Goal: Task Accomplishment & Management: Manage account settings

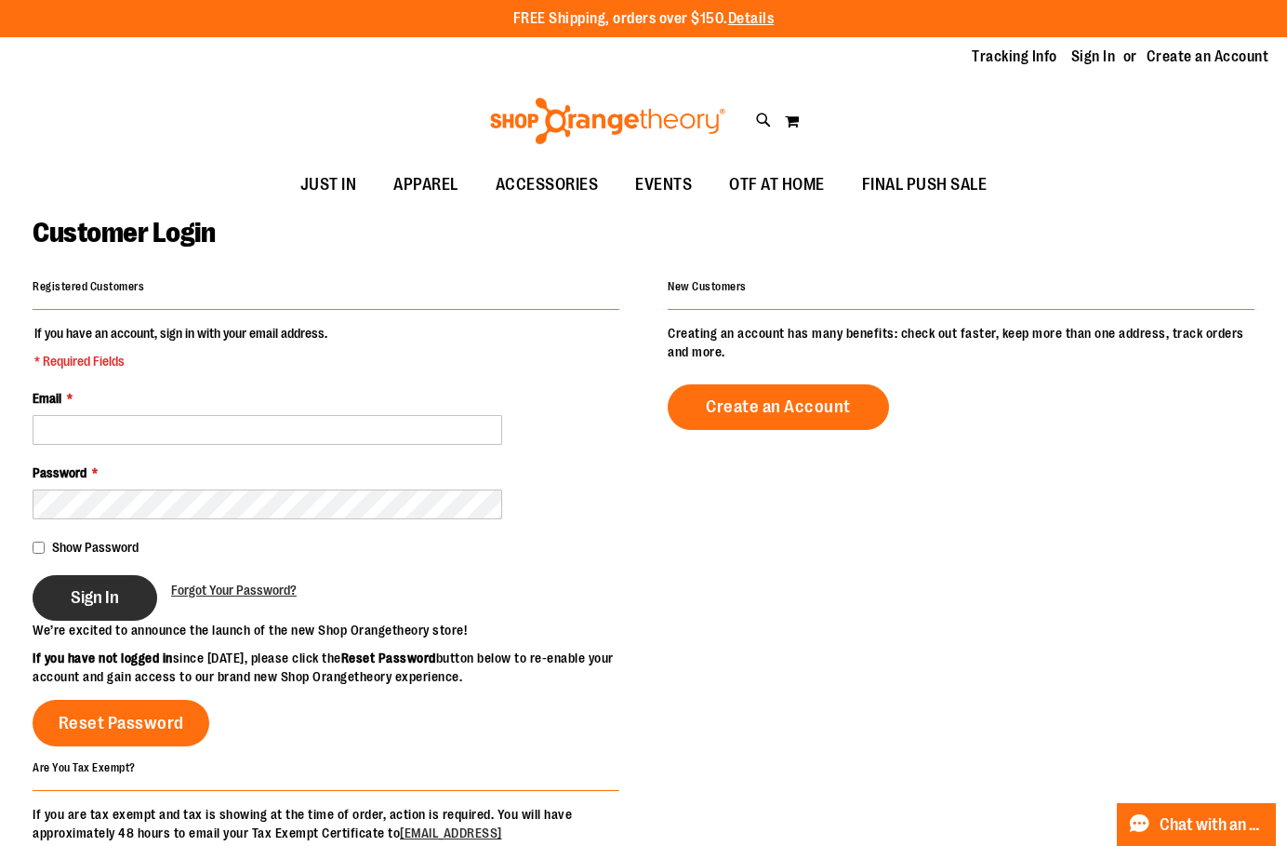
type input "**********"
click at [97, 583] on button "Sign In" at bounding box center [95, 598] width 125 height 46
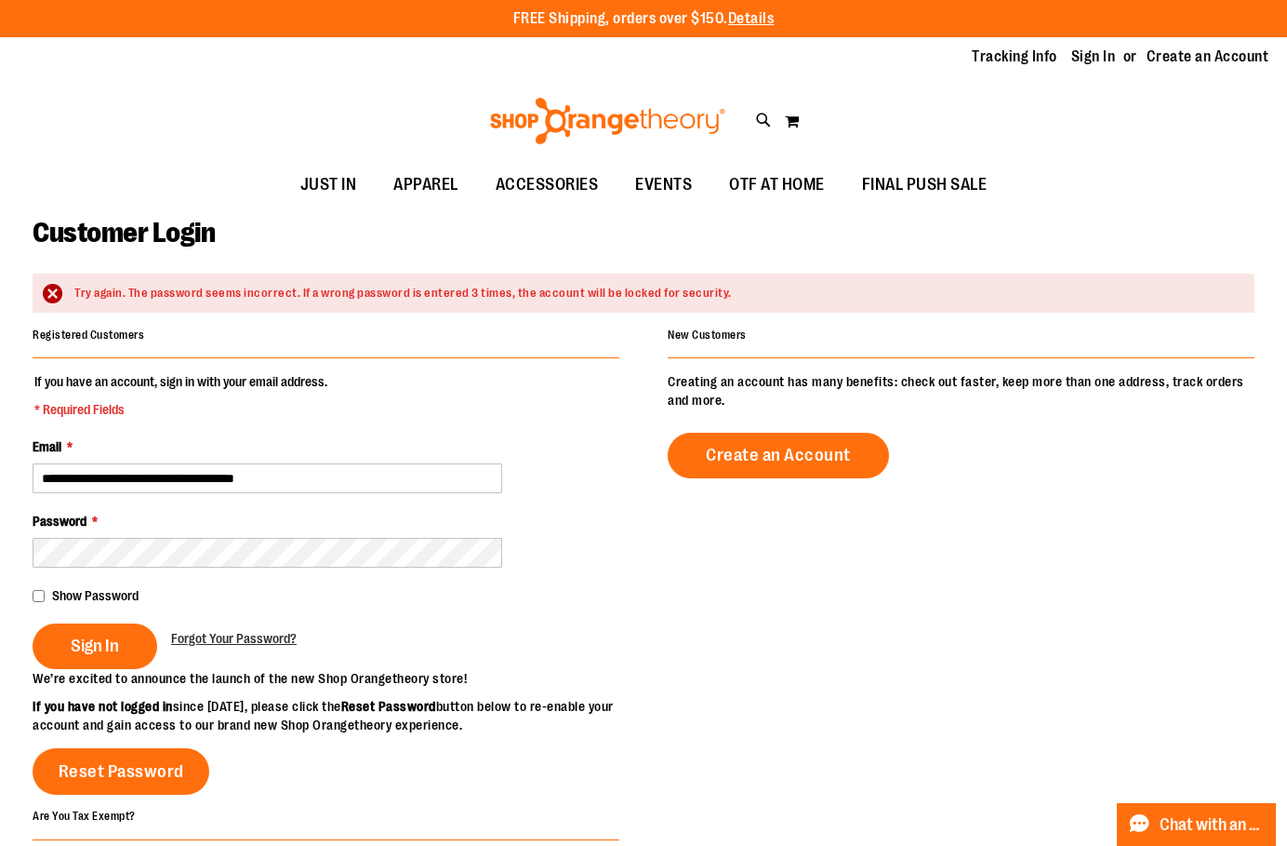
type input "**********"
click at [74, 652] on span "Sign In" at bounding box center [95, 645] width 48 height 20
